Goal: Obtain resource: Download file/media

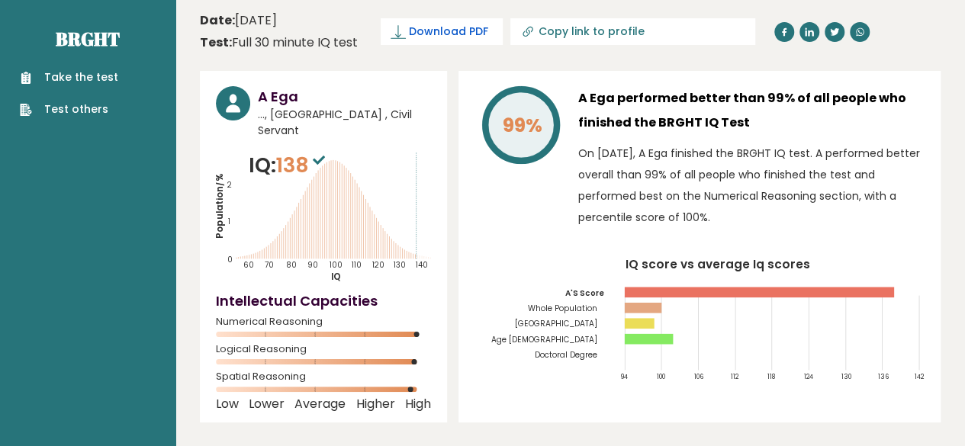
click at [446, 33] on span "Download PDF" at bounding box center [448, 32] width 79 height 16
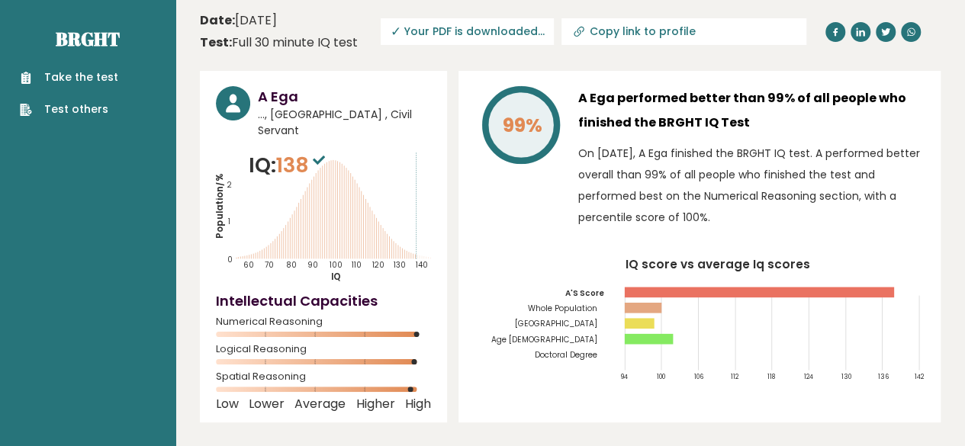
click at [906, 31] on icon at bounding box center [910, 31] width 9 height 9
click at [654, 31] on input "Copy link to profile" at bounding box center [694, 31] width 208 height 12
type input "https://brght.org/profile/Xm432RKm-ega/?utm_source=share&utm_medium=copy&utm_ca…"
